Goal: Task Accomplishment & Management: Manage account settings

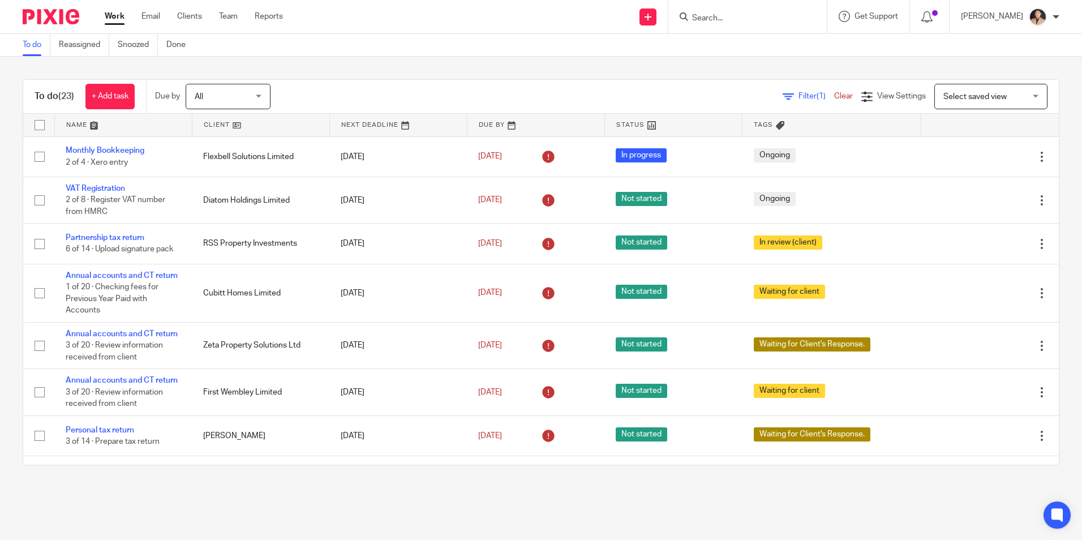
click at [116, 19] on link "Work" at bounding box center [115, 16] width 20 height 11
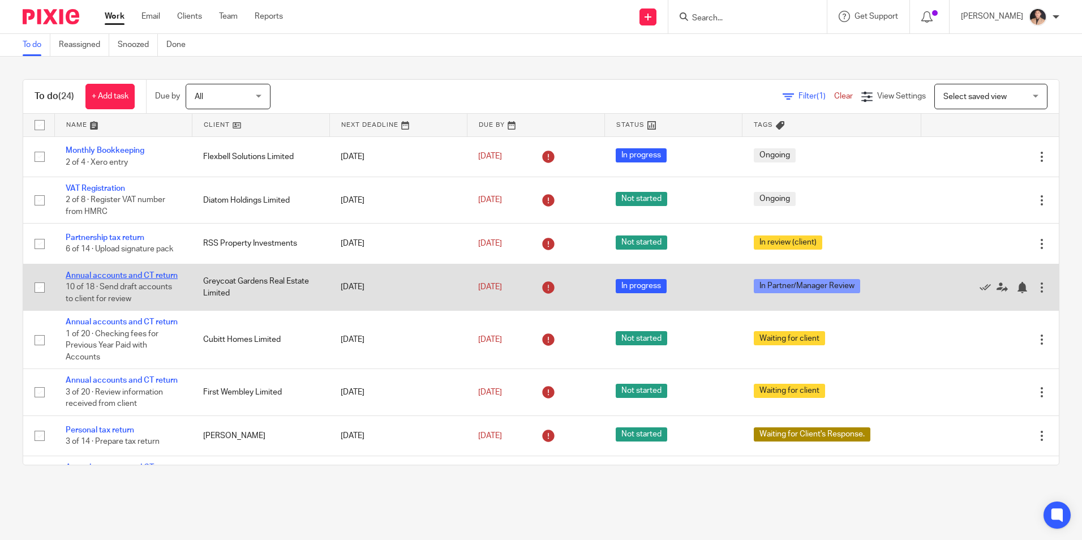
click at [90, 278] on link "Annual accounts and CT return" at bounding box center [122, 276] width 112 height 8
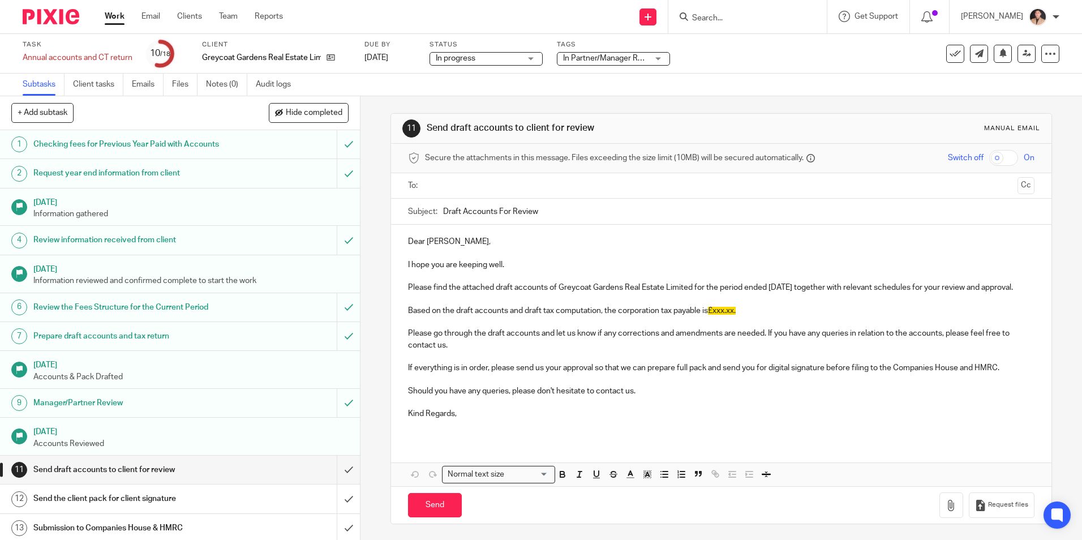
scroll to position [12, 0]
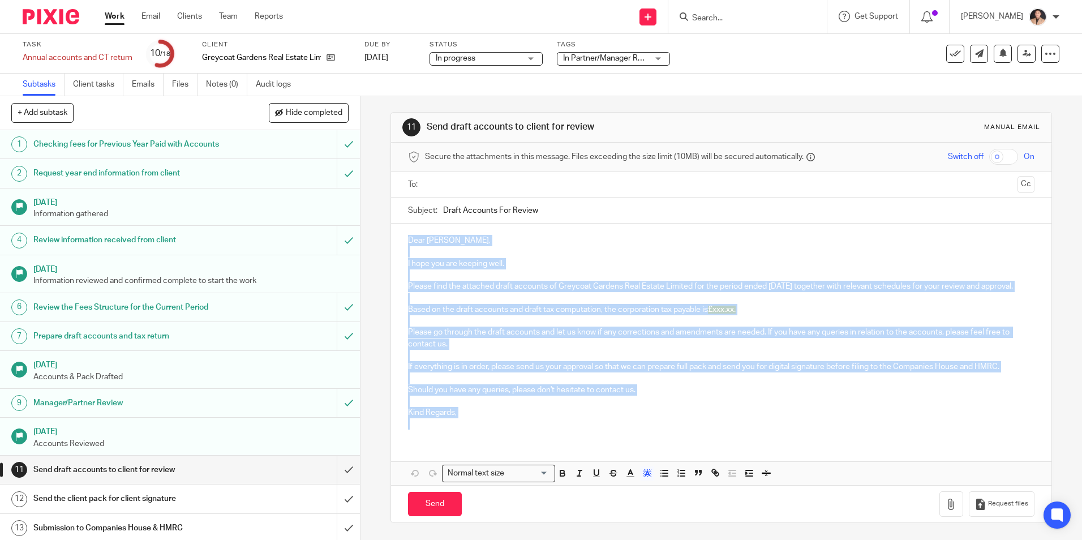
drag, startPoint x: 462, startPoint y: 425, endPoint x: 395, endPoint y: 225, distance: 210.9
click at [395, 225] on div "Dear Hodan, I hope you are keeping well. Please find the attached draft account…" at bounding box center [721, 330] width 660 height 215
copy div "Dear Hodan, I hope you are keeping well. Please find the attached draft account…"
drag, startPoint x: 666, startPoint y: 233, endPoint x: 651, endPoint y: 235, distance: 16.0
click at [666, 235] on p "Dear Hodan," at bounding box center [721, 240] width 626 height 11
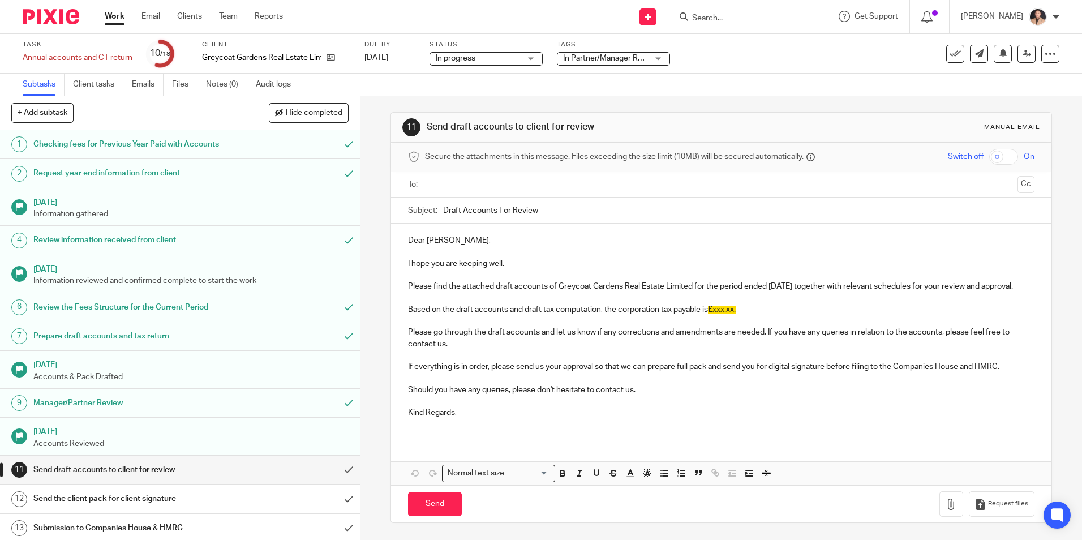
click at [641, 54] on span "In Partner/Manager Review" at bounding box center [610, 58] width 95 height 8
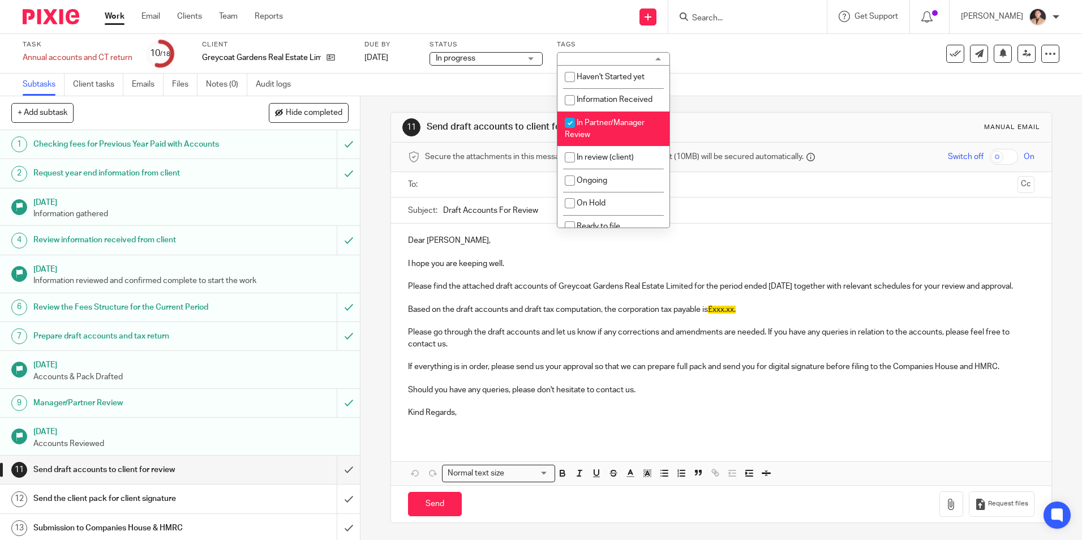
click at [604, 129] on li "In Partner/Manager Review" at bounding box center [613, 128] width 112 height 35
checkbox input "false"
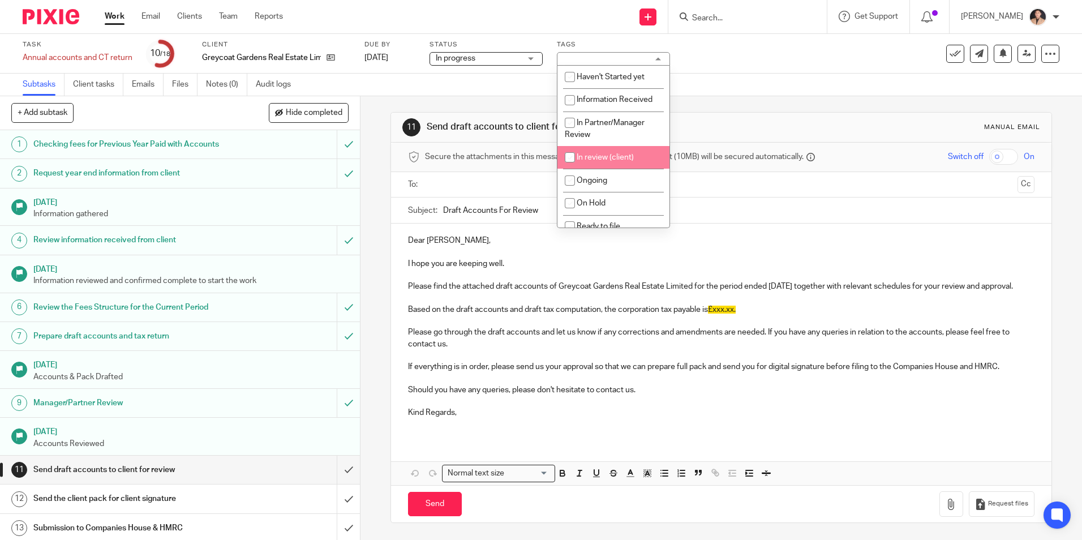
click at [610, 162] on li "In review (client)" at bounding box center [613, 157] width 112 height 23
checkbox input "true"
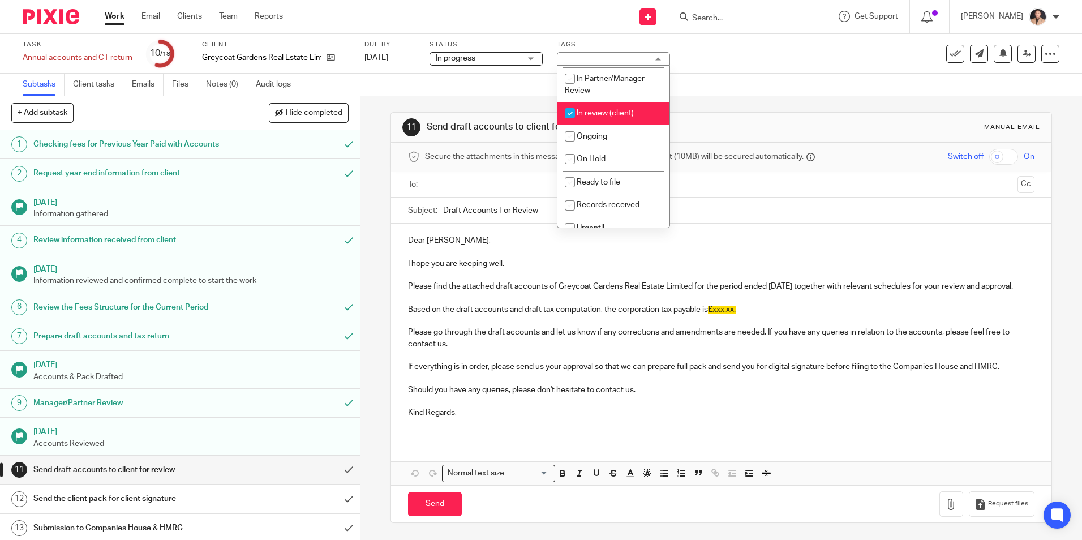
scroll to position [113, 0]
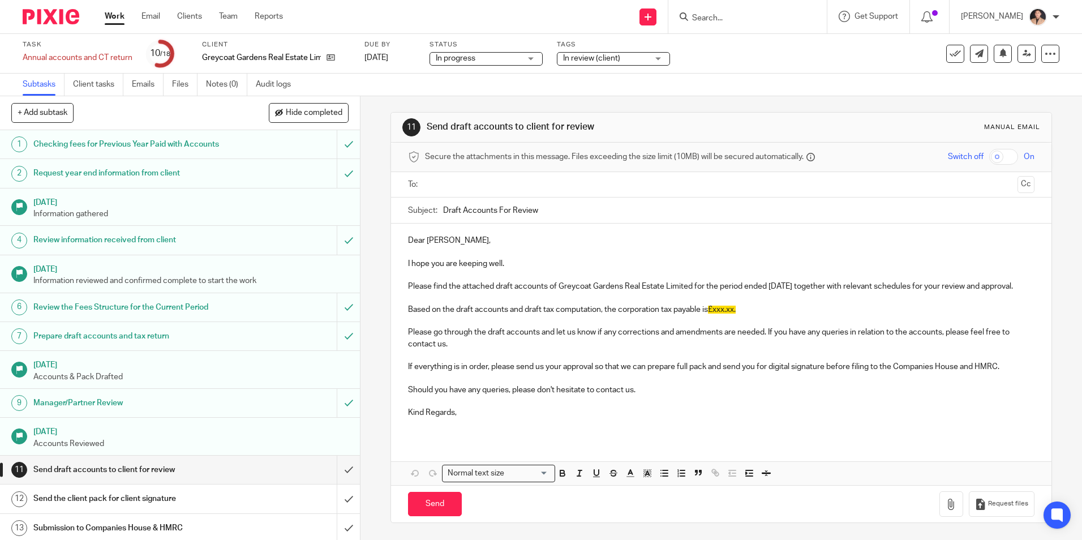
click at [760, 197] on input "Draft Accounts For Review" at bounding box center [738, 209] width 591 height 25
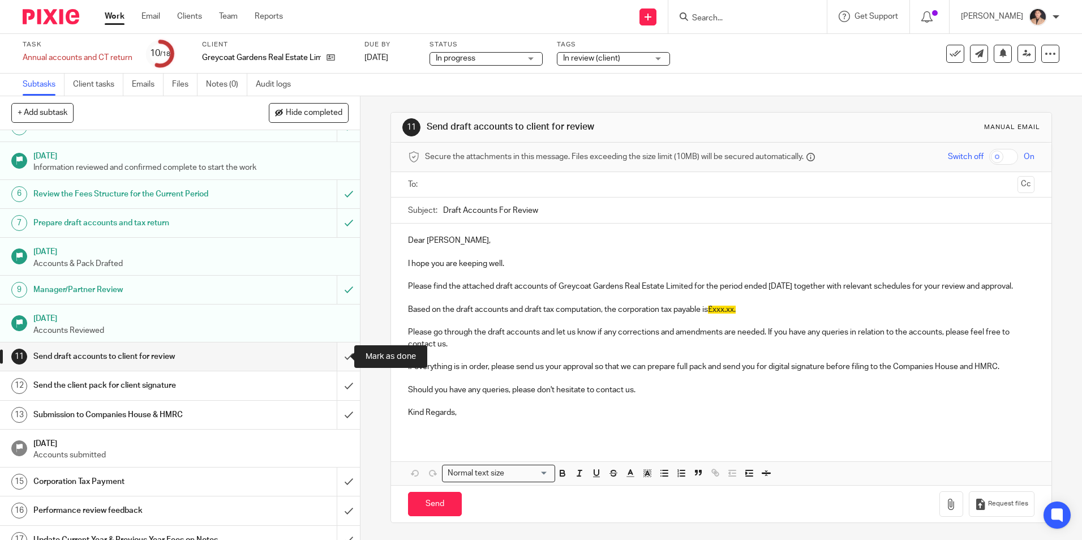
click at [330, 353] on input "submit" at bounding box center [180, 356] width 360 height 28
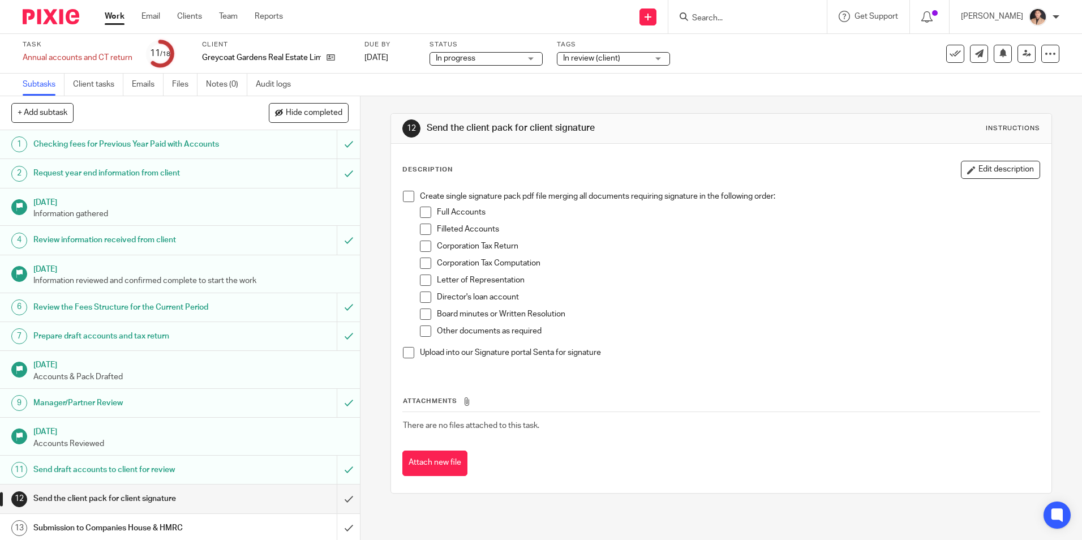
click at [111, 24] on div "Work Email Clients Team Reports Work Email Clients Team Reports Settings" at bounding box center [196, 16] width 207 height 33
click at [115, 15] on link "Work" at bounding box center [115, 16] width 20 height 11
